Goal: Task Accomplishment & Management: Manage account settings

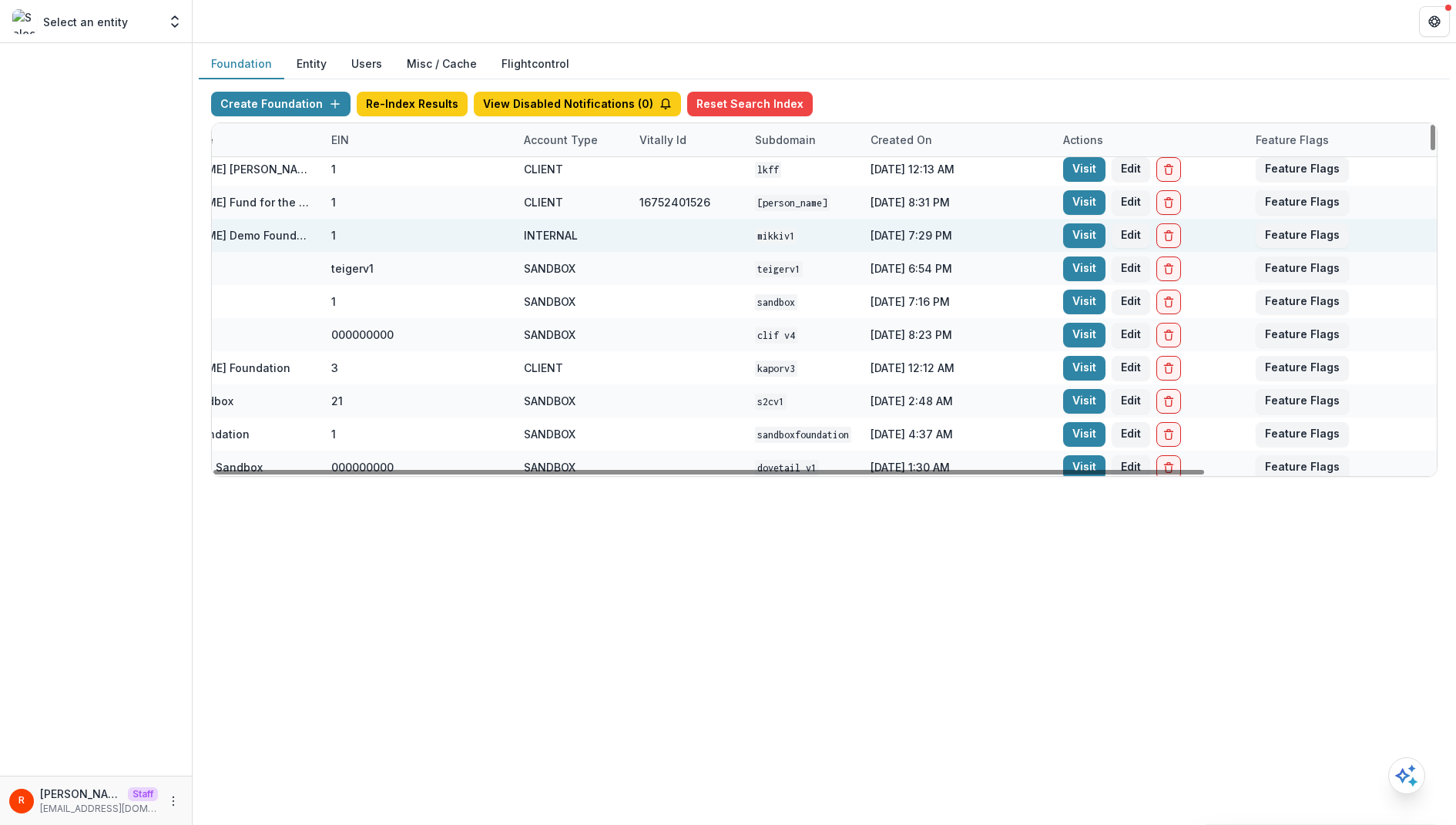
scroll to position [72, 0]
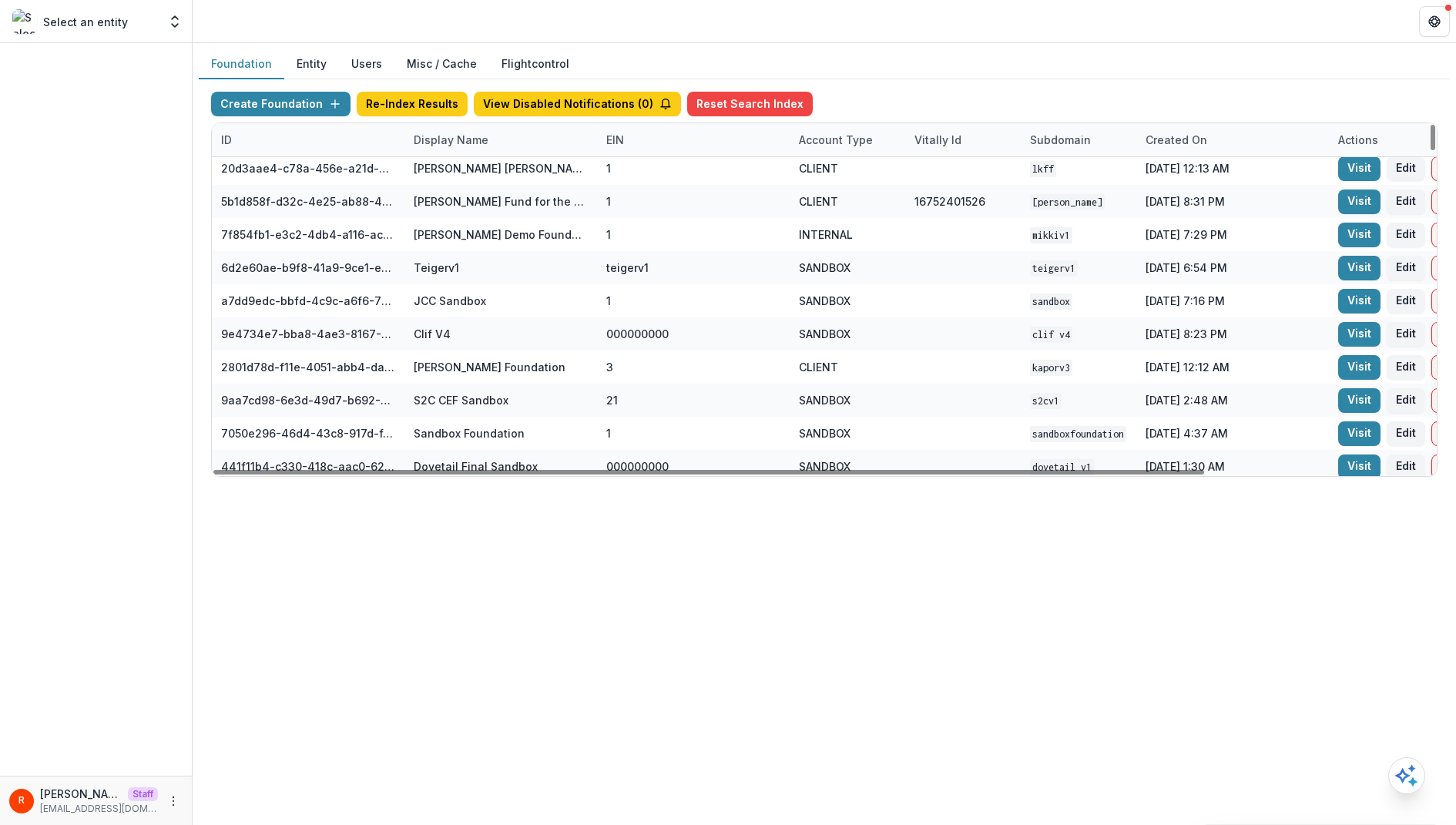
click at [564, 131] on div "Display Name" at bounding box center [500, 140] width 193 height 33
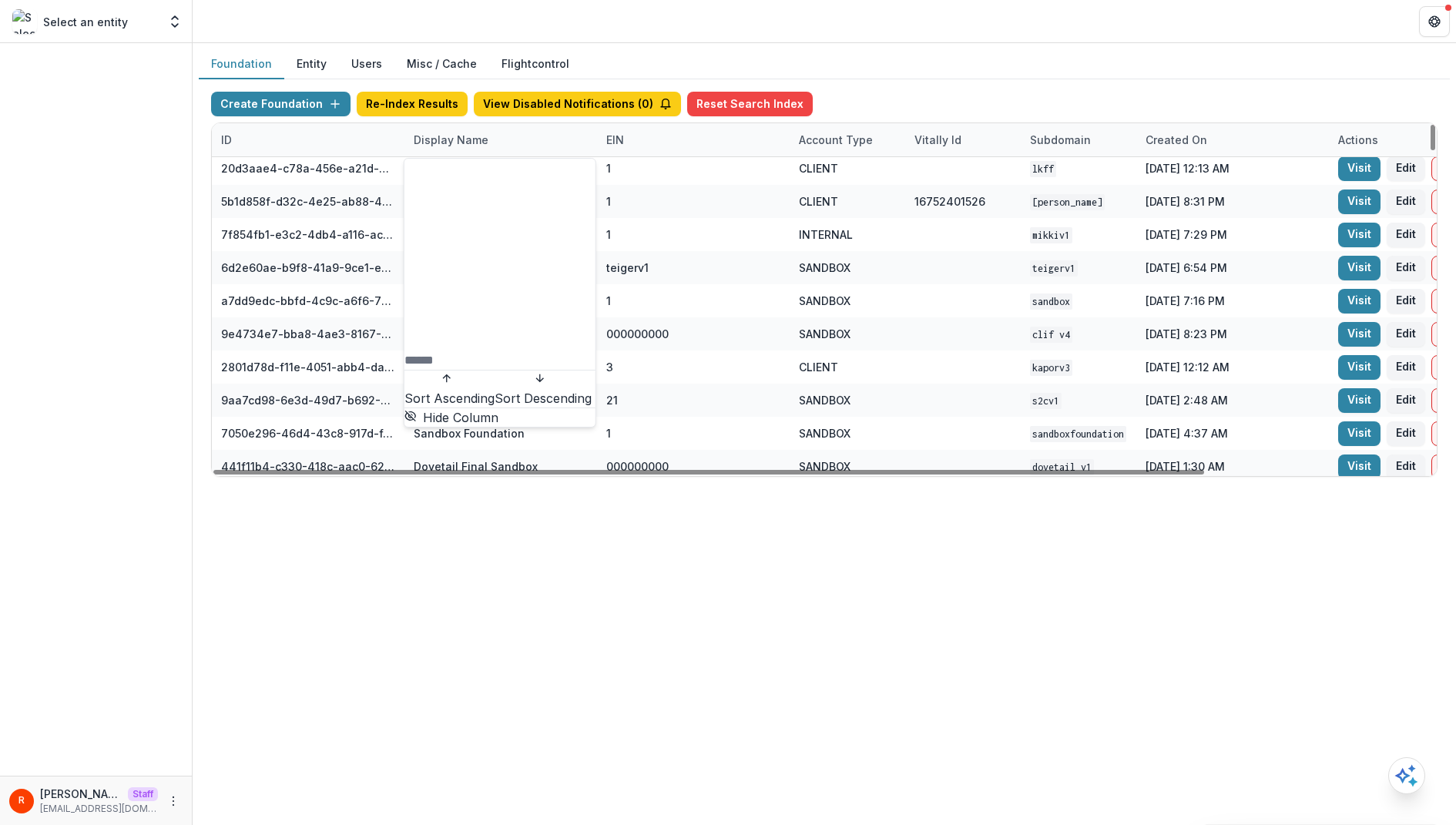
click at [528, 351] on input at bounding box center [465, 360] width 123 height 18
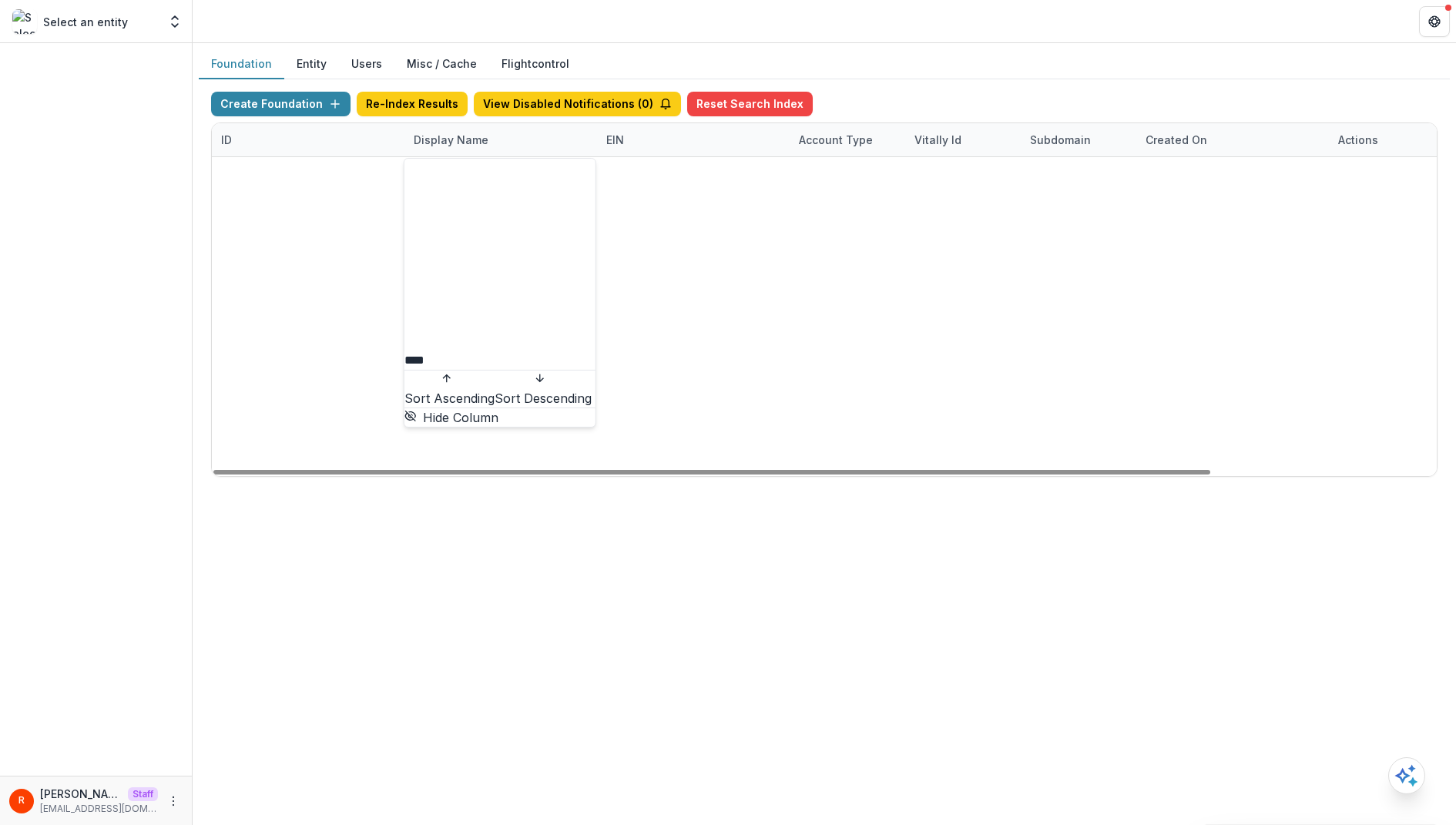
type input "****"
click at [890, 157] on div "0b758d8b-586b-467c-b415-ce853e23379b Livelihood Impact Fund 1 CLIENT 2529980654…" at bounding box center [824, 157] width 1225 height 0
click at [1343, 168] on link "Visit" at bounding box center [1359, 174] width 42 height 25
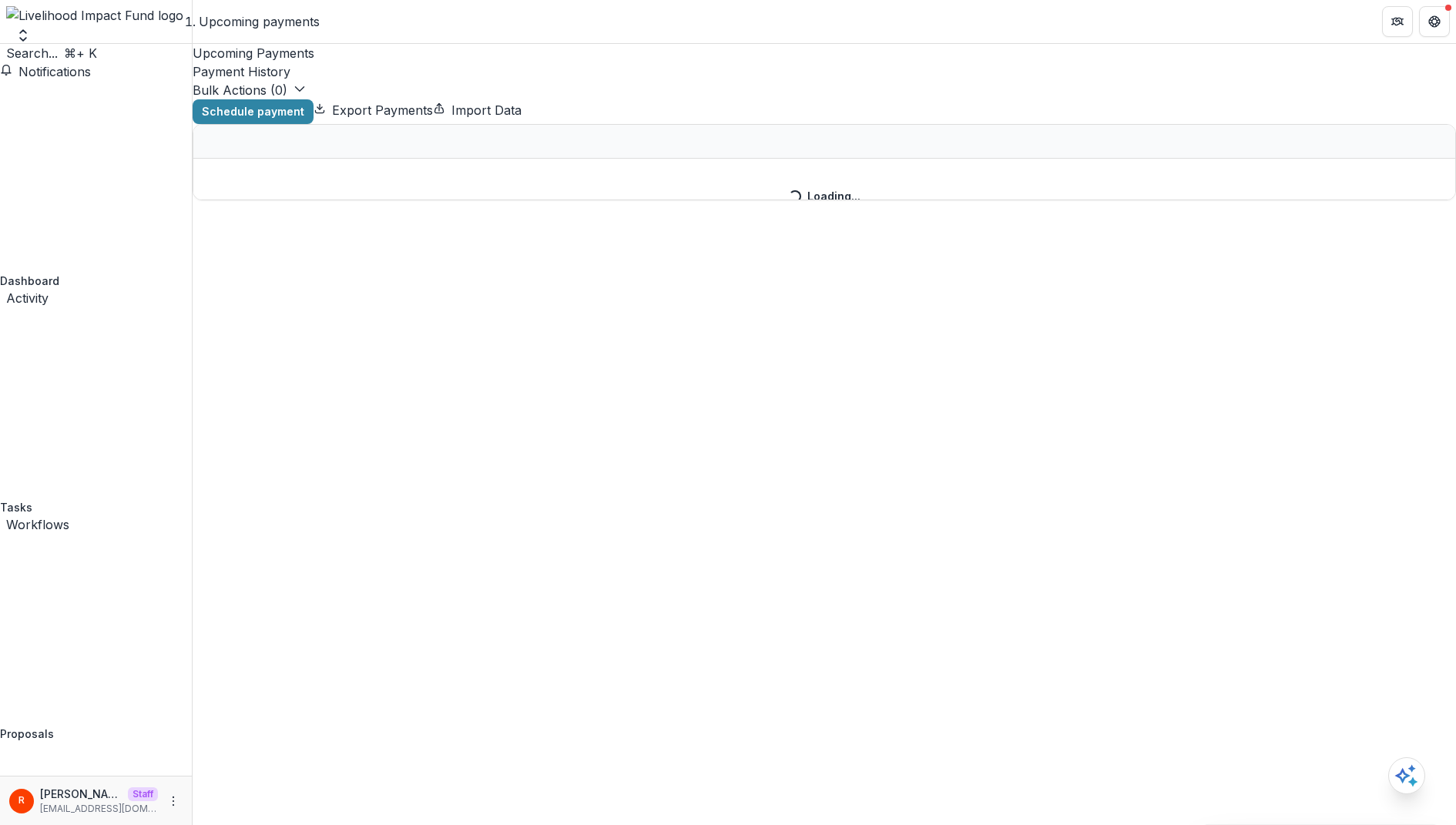
click at [367, 62] on div "Payment History" at bounding box center [825, 71] width 1264 height 18
